Goal: Entertainment & Leisure: Consume media (video, audio)

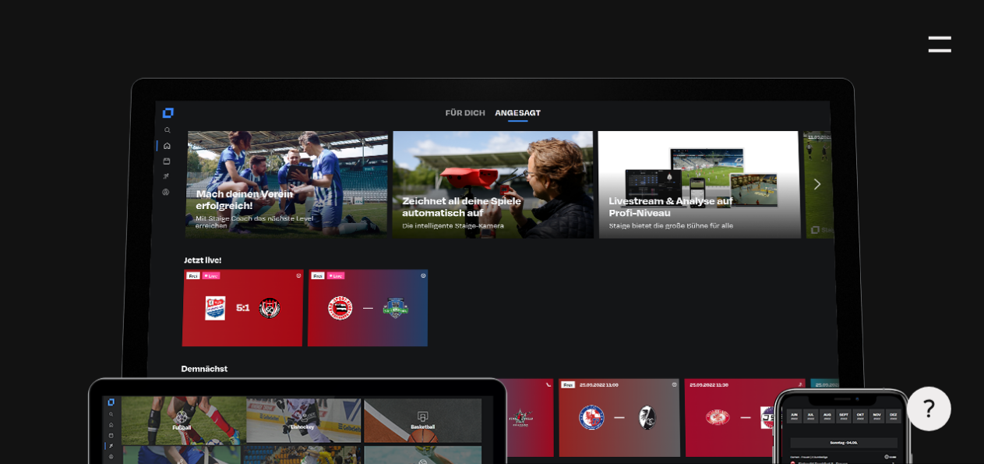
type input "0.8"
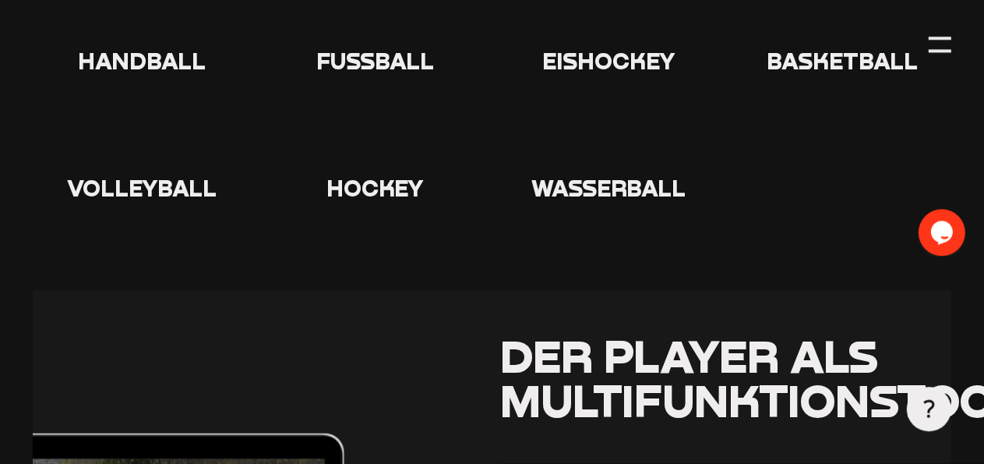
scroll to position [3210, 0]
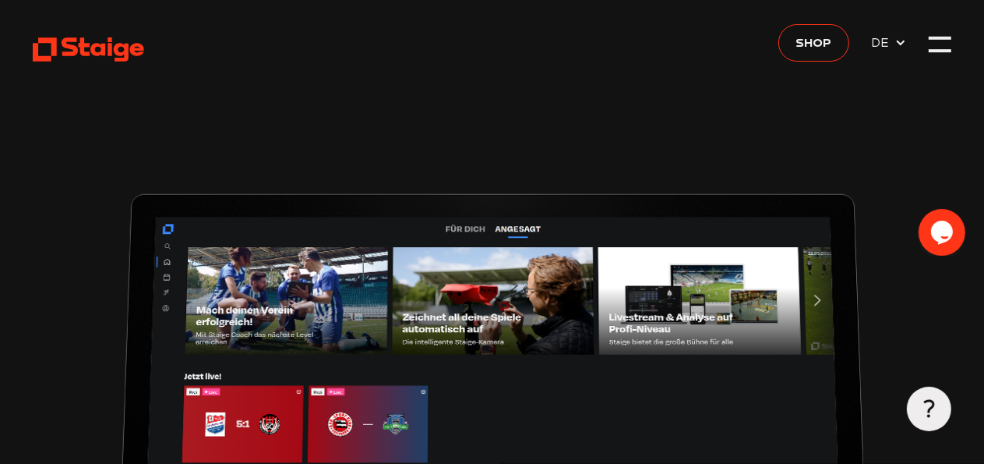
type input "0.8"
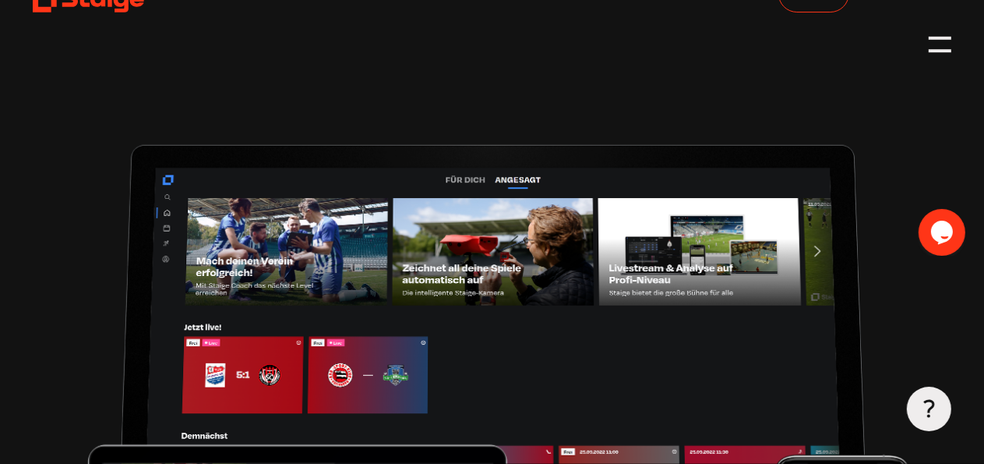
scroll to position [164, 0]
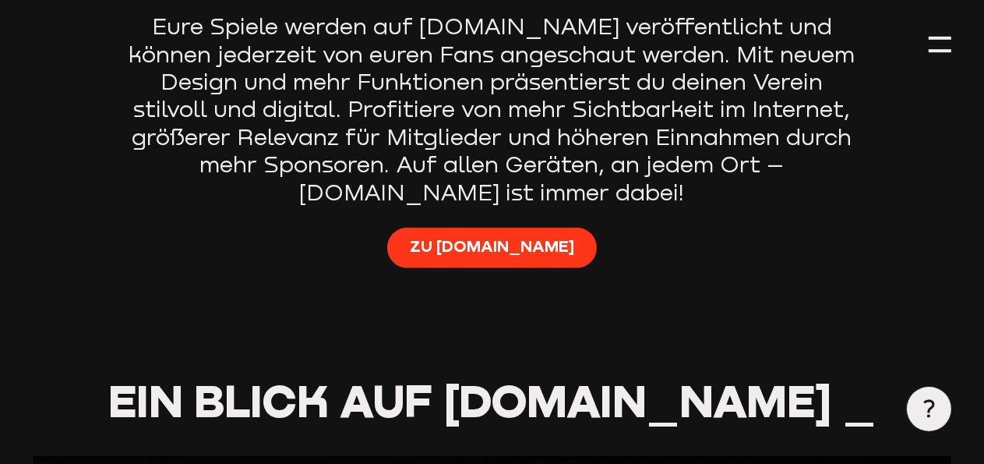
scroll to position [1069, 0]
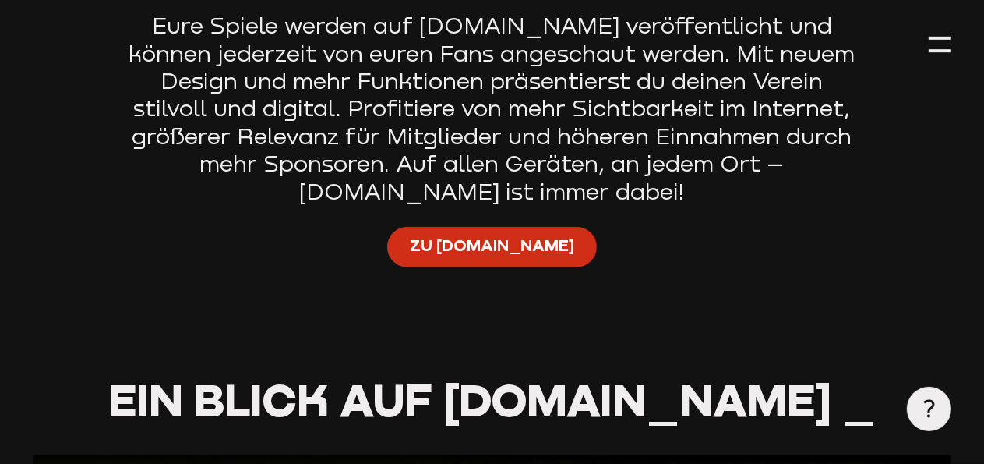
click at [511, 256] on span "Zu [DOMAIN_NAME]" at bounding box center [492, 246] width 164 height 22
type input "0.8"
